Goal: Task Accomplishment & Management: Manage account settings

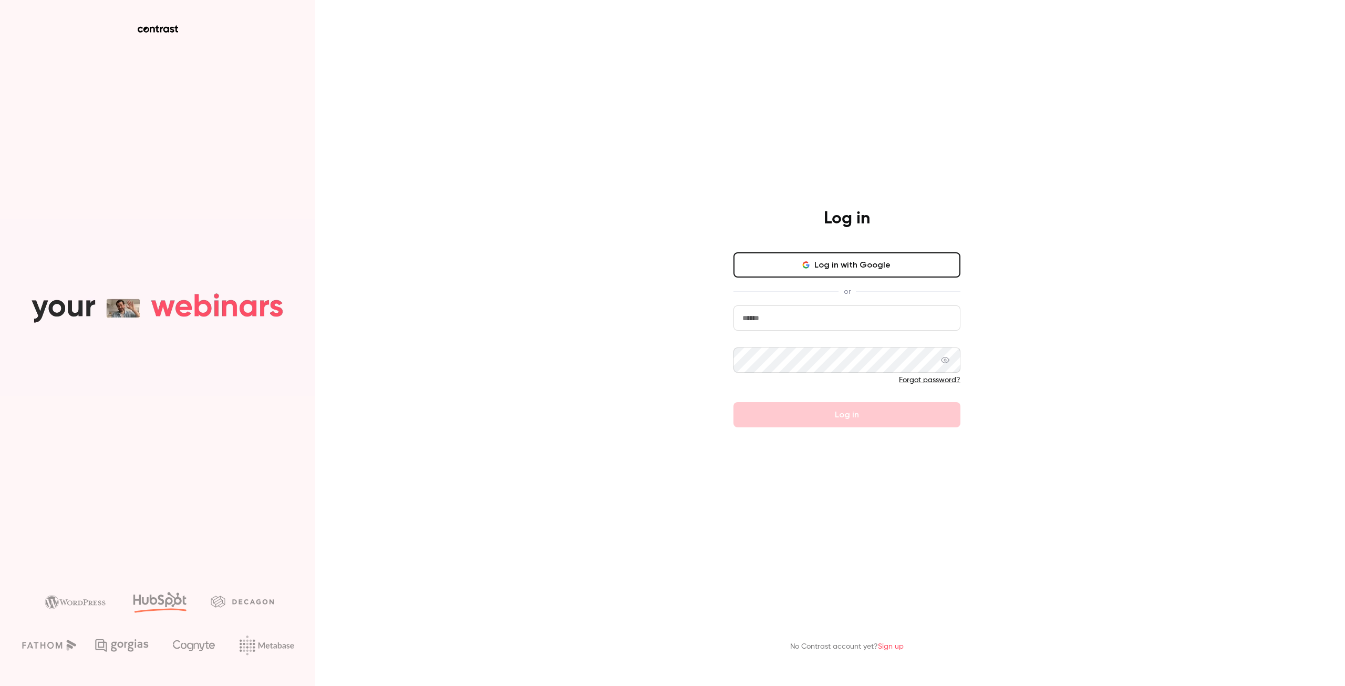
type input "**********"
click at [865, 412] on form "**********" at bounding box center [847, 366] width 227 height 122
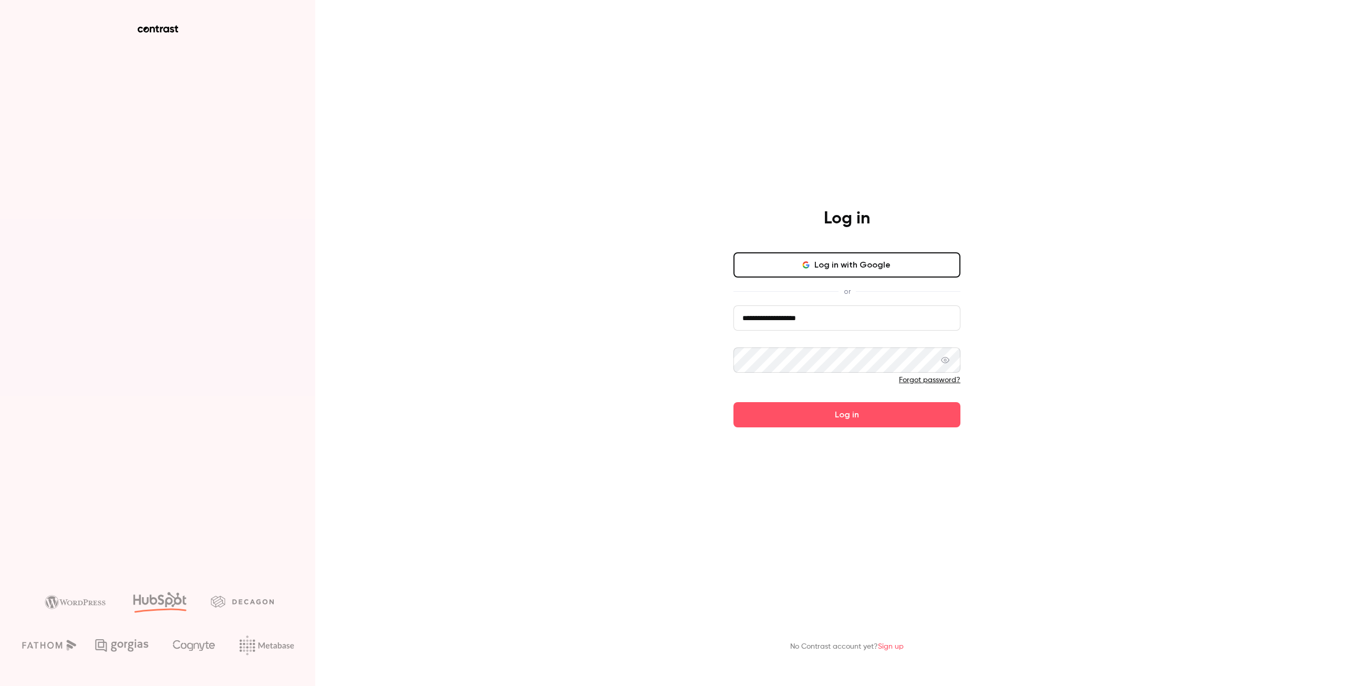
click at [857, 412] on button "Log in" at bounding box center [847, 414] width 227 height 25
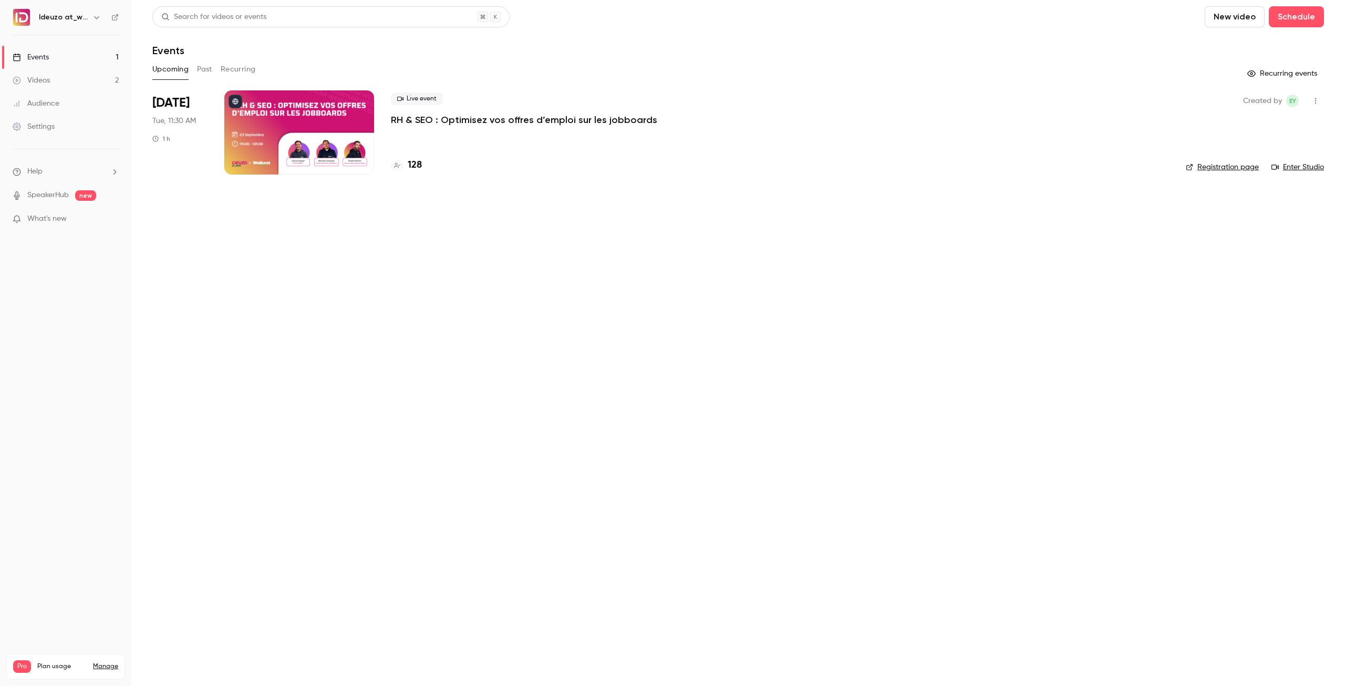
click at [317, 135] on div at bounding box center [299, 132] width 150 height 84
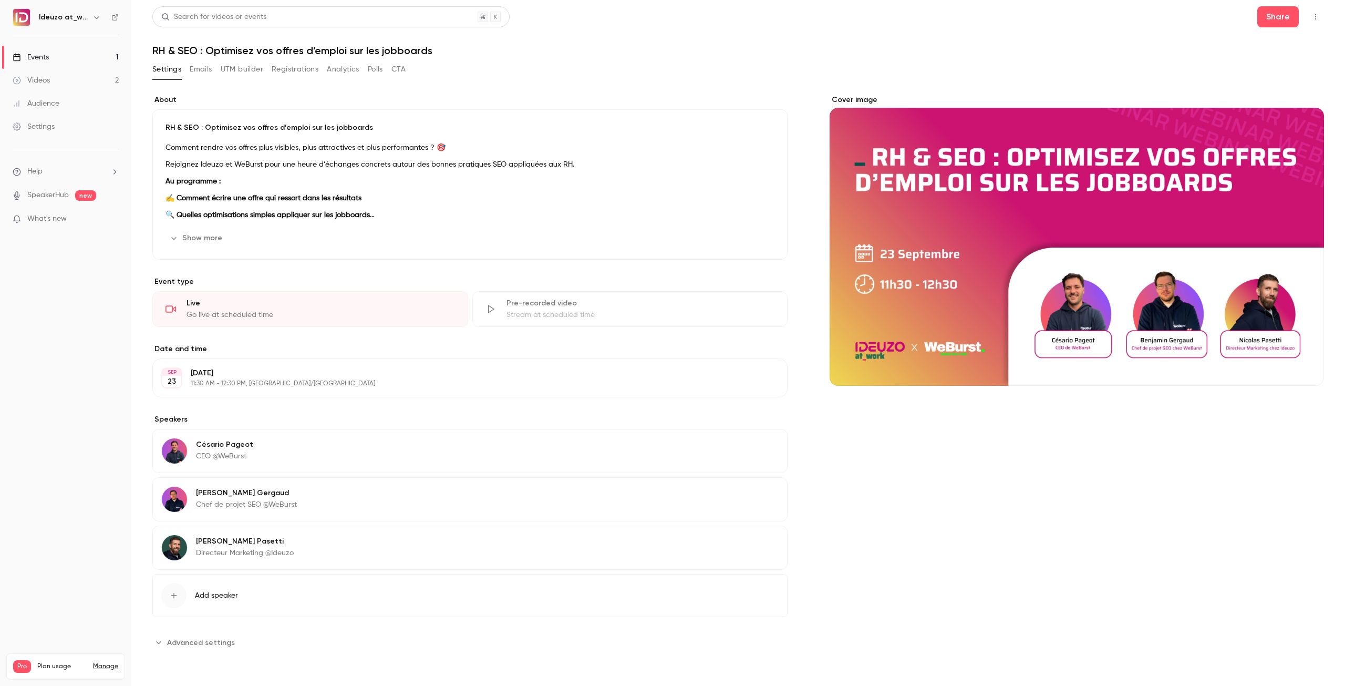
click at [1094, 199] on div "Cover image" at bounding box center [1077, 240] width 494 height 291
click at [0, 0] on input "Cover image" at bounding box center [0, 0] width 0 height 0
click at [68, 79] on link "Videos 2" at bounding box center [65, 80] width 131 height 23
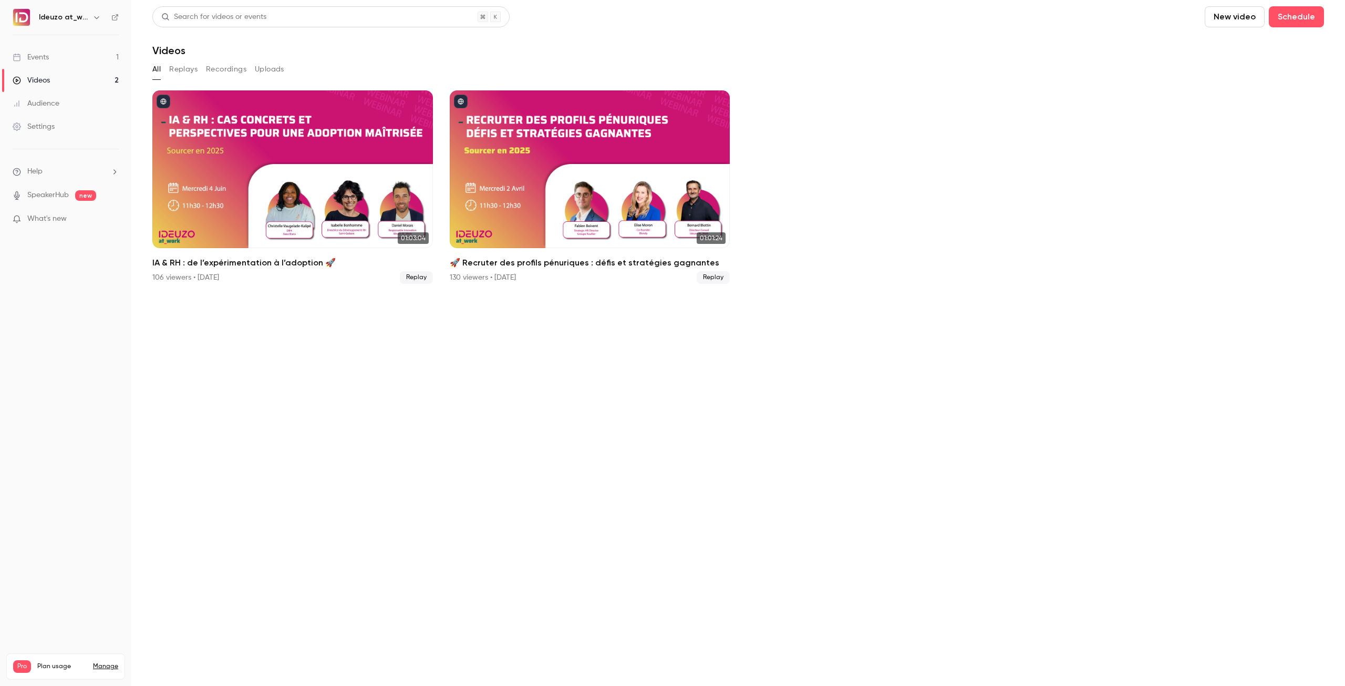
click at [66, 55] on link "Events 1" at bounding box center [65, 57] width 131 height 23
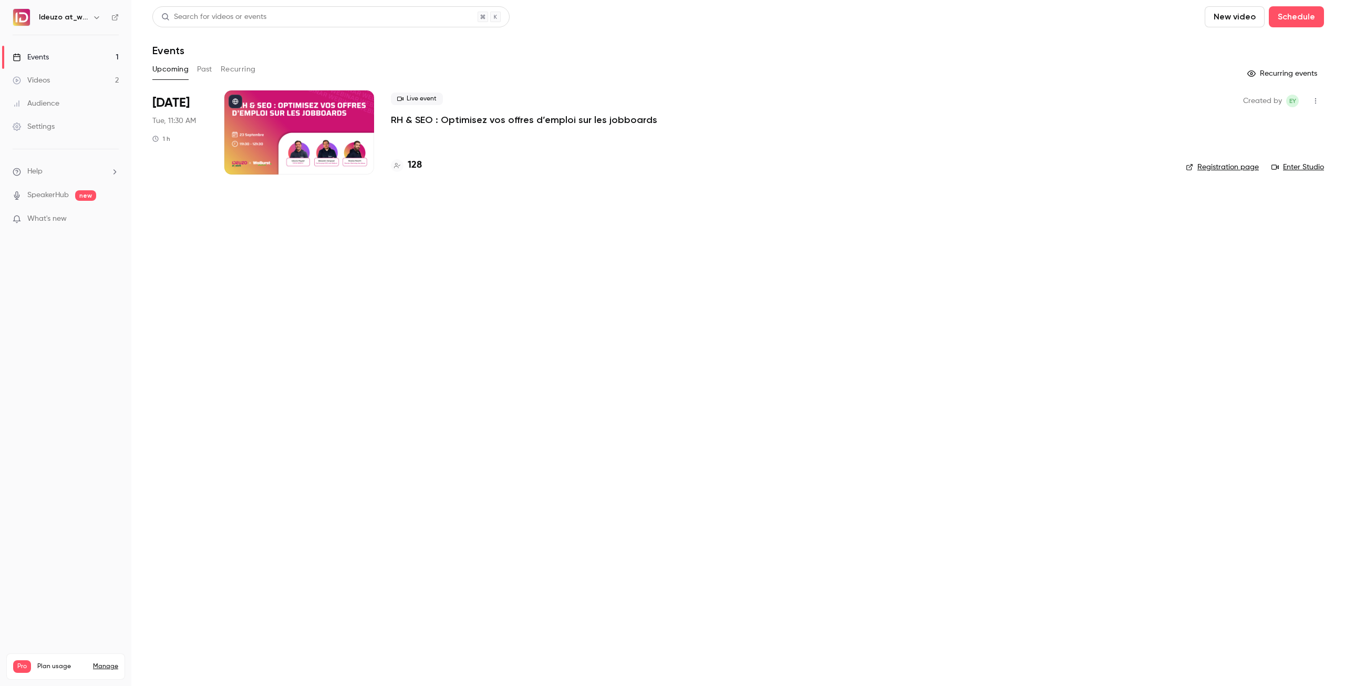
click at [1308, 169] on link "Enter Studio" at bounding box center [1298, 167] width 53 height 11
click at [85, 78] on link "Videos 2" at bounding box center [65, 80] width 131 height 23
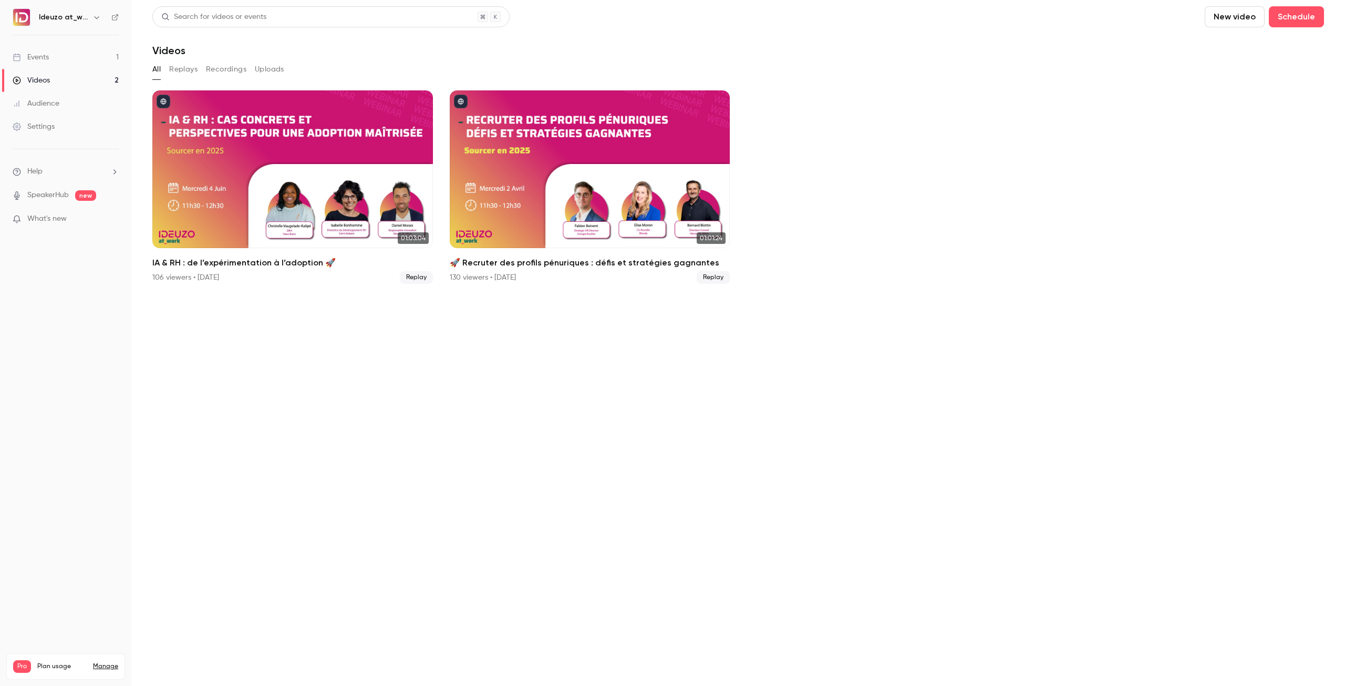
click at [78, 65] on link "Events 1" at bounding box center [65, 57] width 131 height 23
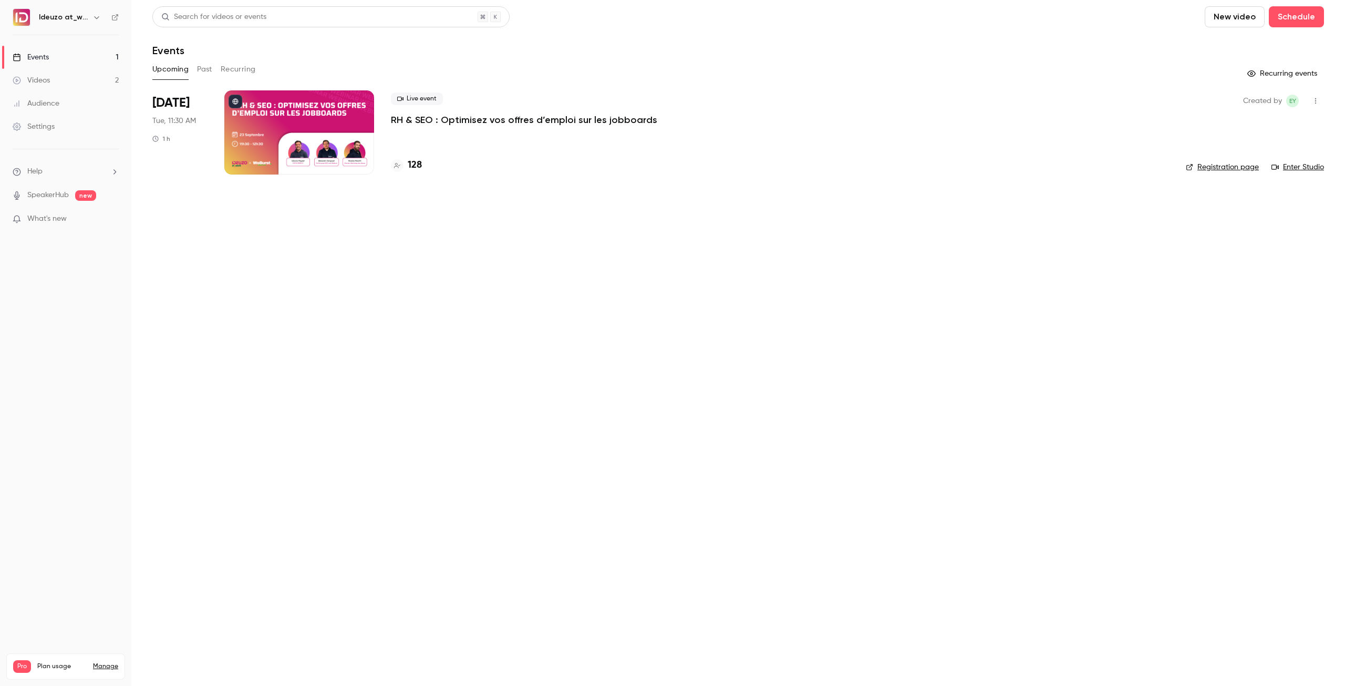
click at [309, 100] on div at bounding box center [299, 132] width 150 height 84
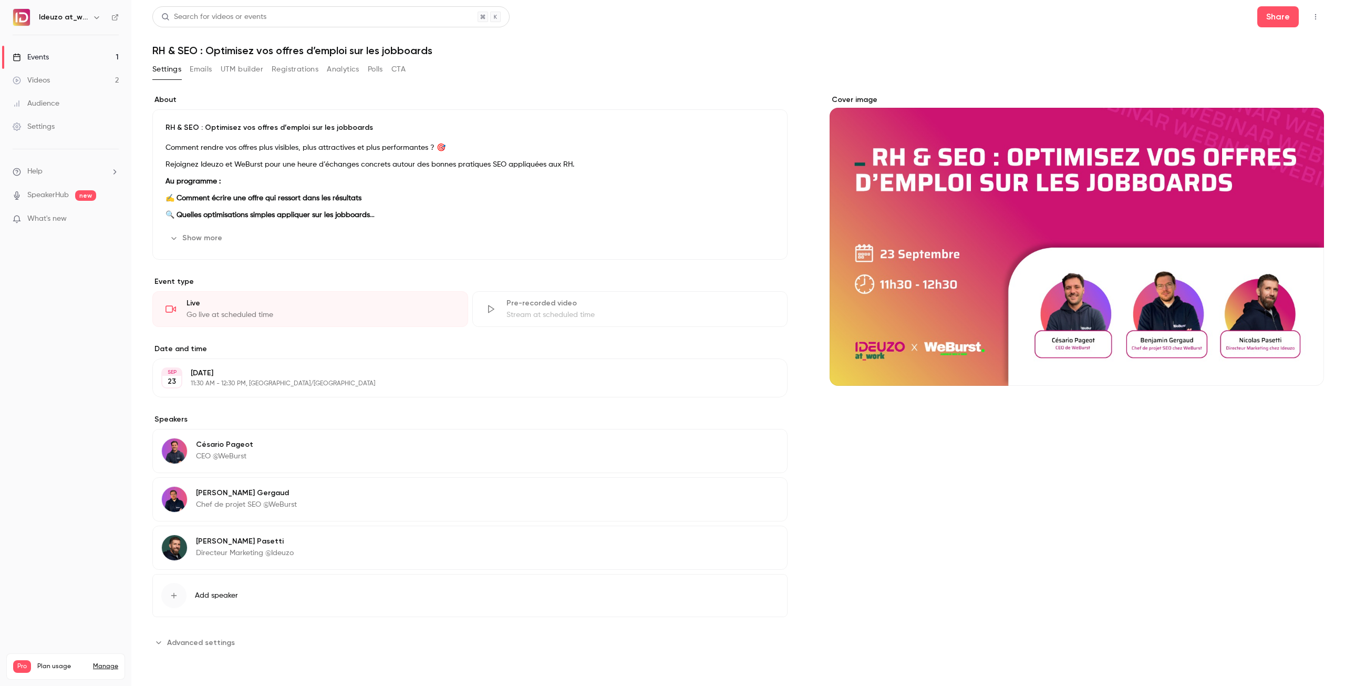
click at [273, 314] on div "Go live at scheduled time" at bounding box center [321, 314] width 268 height 11
drag, startPoint x: 273, startPoint y: 314, endPoint x: 290, endPoint y: 254, distance: 62.2
click at [294, 256] on div "About RH & SEO : Optimisez vos offres d’emploi sur les jobboards Comment rendre…" at bounding box center [469, 373] width 635 height 556
click at [94, 51] on link "Events 1" at bounding box center [65, 57] width 131 height 23
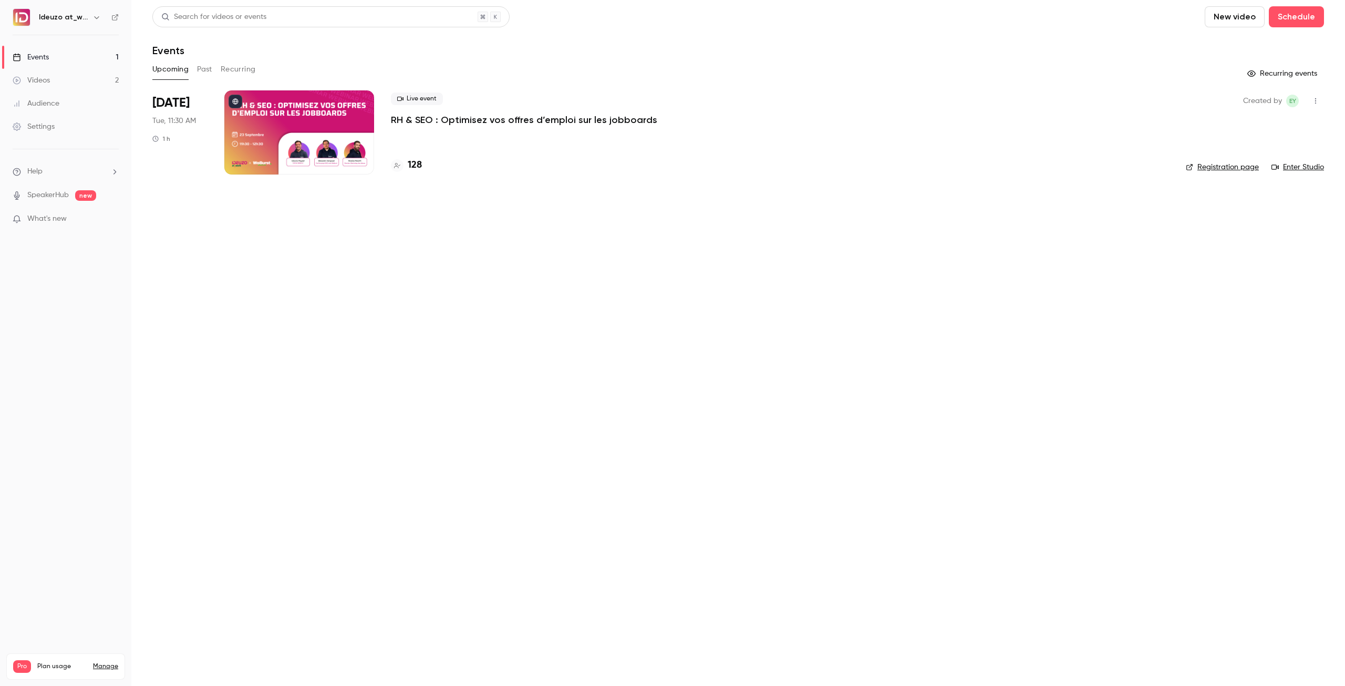
click at [1297, 169] on link "Enter Studio" at bounding box center [1298, 167] width 53 height 11
